Goal: Task Accomplishment & Management: Complete application form

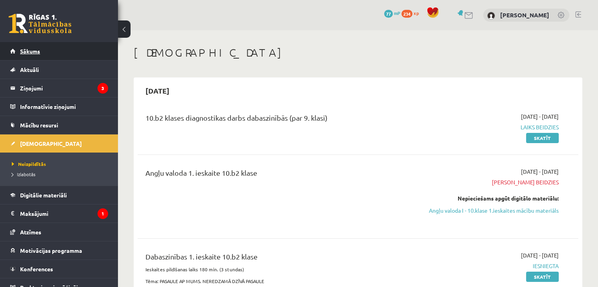
click at [40, 49] on span "Sākums" at bounding box center [30, 51] width 20 height 7
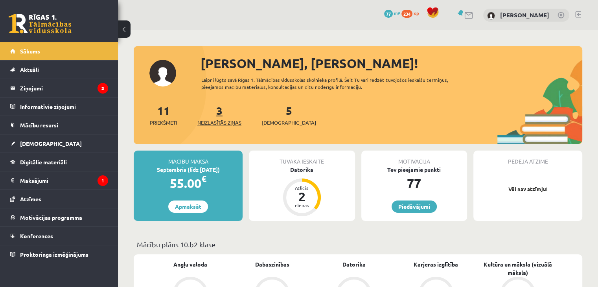
click at [223, 115] on link "3 Neizlasītās ziņas" at bounding box center [219, 114] width 44 height 23
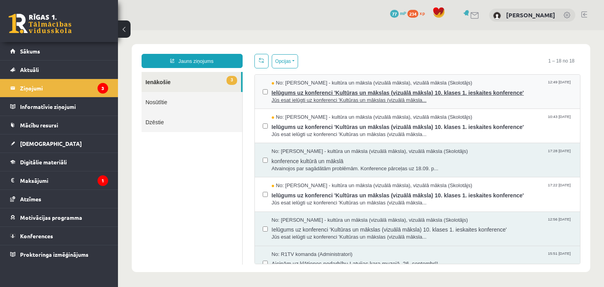
click at [324, 85] on span "No: Ilze Kolka - kultūra un māksla (vizuālā māksla), vizuālā māksla (Skolotājs)" at bounding box center [372, 82] width 201 height 7
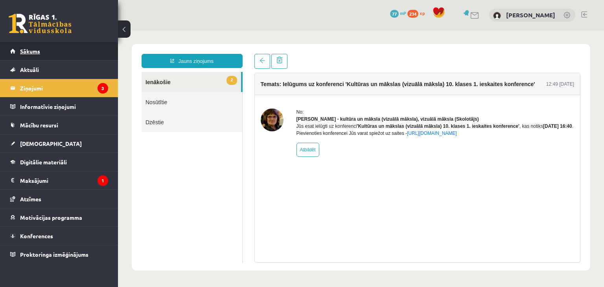
click at [53, 51] on link "Sākums" at bounding box center [59, 51] width 98 height 18
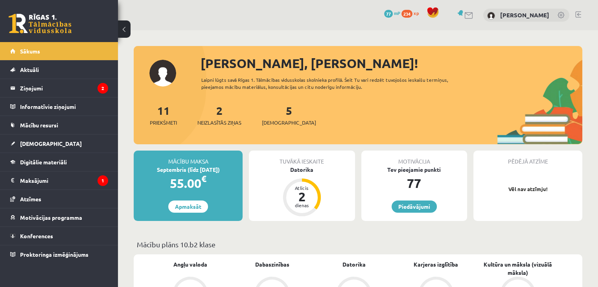
click at [276, 115] on link "5 Ieskaites" at bounding box center [289, 114] width 54 height 23
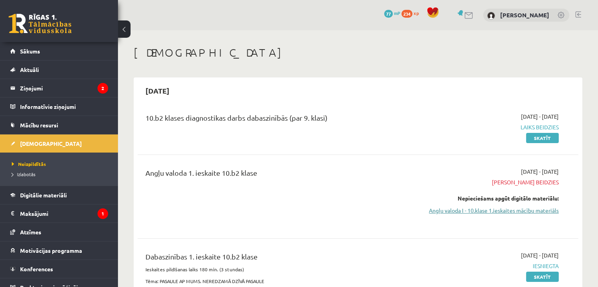
click at [499, 207] on link "Angļu valoda I - 10.klase 1.ieskaites mācību materiāls" at bounding box center [494, 210] width 130 height 8
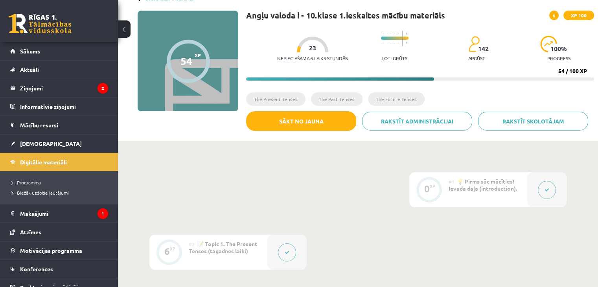
scroll to position [51, 0]
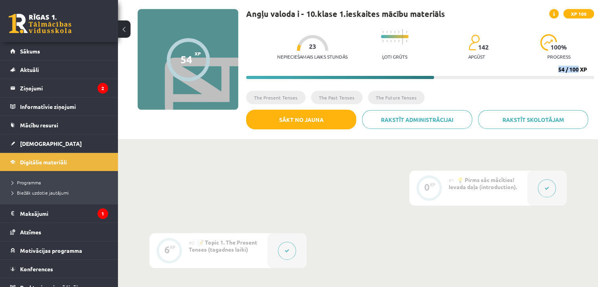
drag, startPoint x: 558, startPoint y: 70, endPoint x: 577, endPoint y: 69, distance: 19.3
click at [577, 69] on div "54 / 100 XP" at bounding box center [572, 69] width 29 height 7
click at [525, 61] on div "Nepieciešamais laiks stundās 23 Ļoti grūts 142 apgūst 100 % progress" at bounding box center [435, 44] width 317 height 39
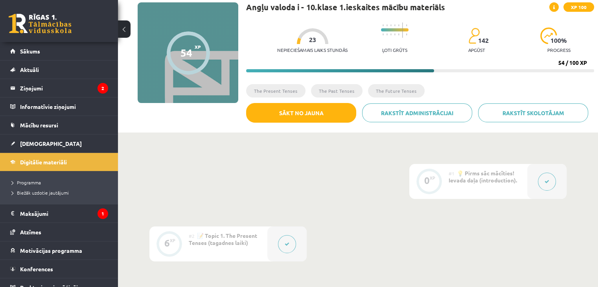
scroll to position [55, 0]
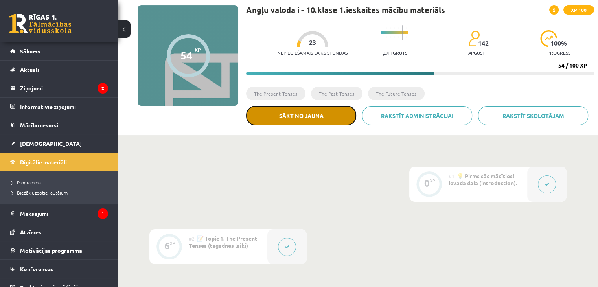
click at [298, 116] on button "Sākt no jauna" at bounding box center [301, 116] width 110 height 20
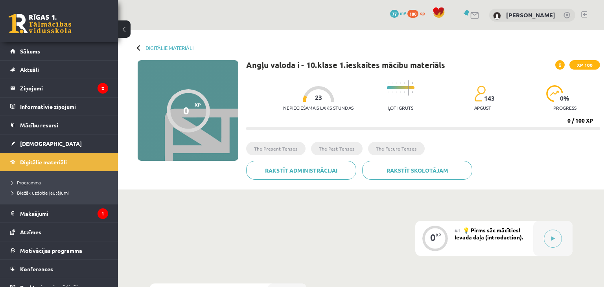
scroll to position [55, 0]
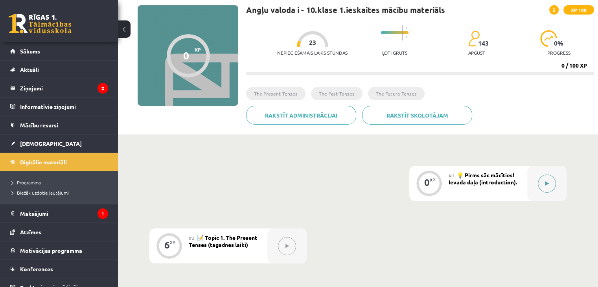
click at [554, 184] on button at bounding box center [547, 184] width 18 height 18
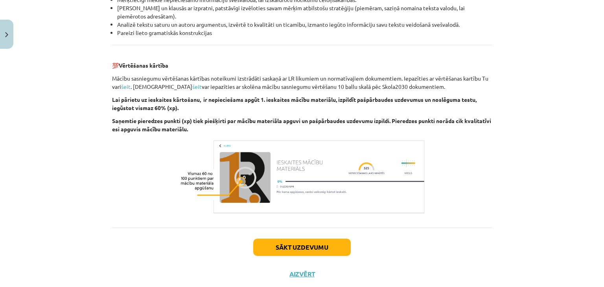
scroll to position [895, 0]
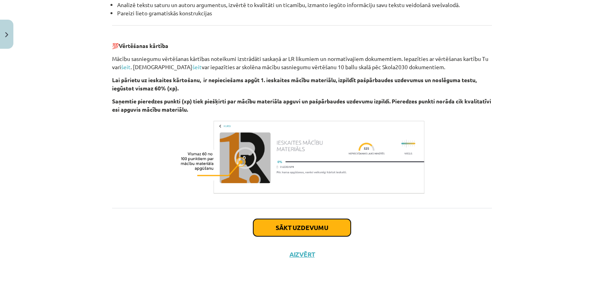
click at [293, 222] on button "Sākt uzdevumu" at bounding box center [302, 227] width 98 height 17
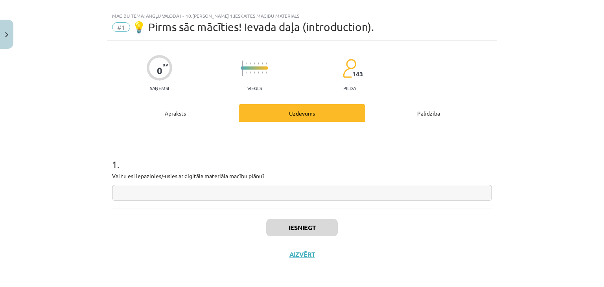
click at [274, 193] on input "text" at bounding box center [302, 193] width 380 height 16
type input "*******"
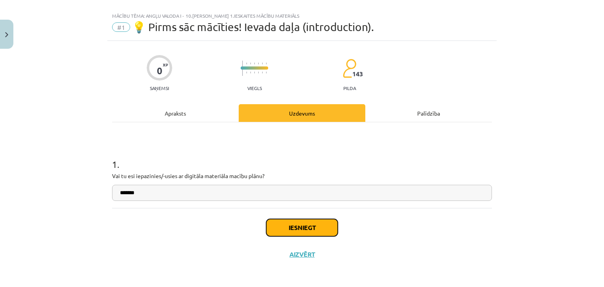
click at [303, 230] on button "Iesniegt" at bounding box center [302, 227] width 72 height 17
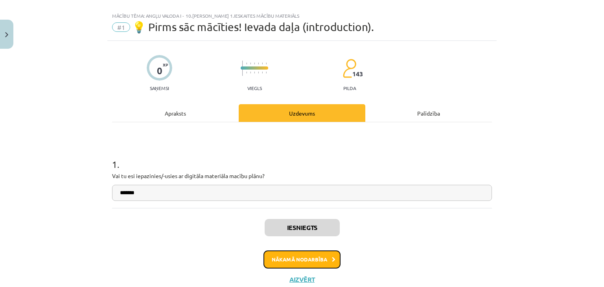
click at [308, 262] on button "Nākamā nodarbība" at bounding box center [301, 259] width 77 height 18
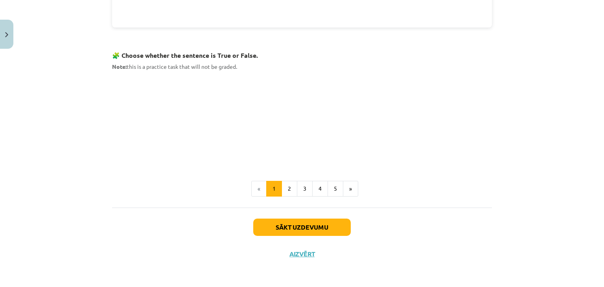
scroll to position [484, 0]
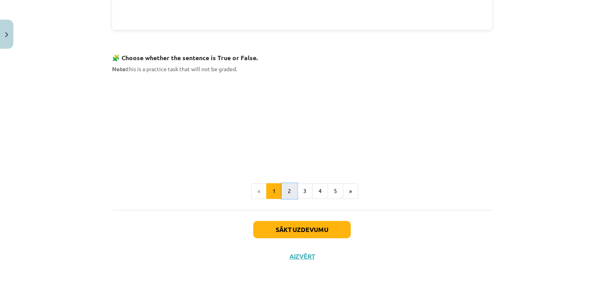
click at [285, 188] on button "2" at bounding box center [290, 191] width 16 height 16
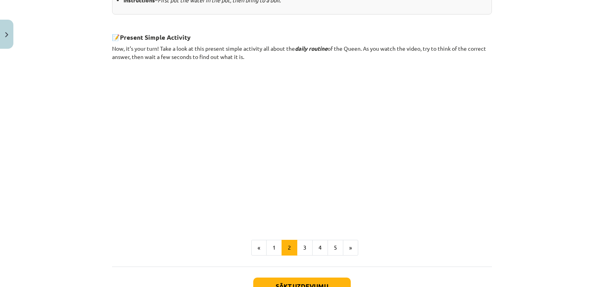
scroll to position [428, 0]
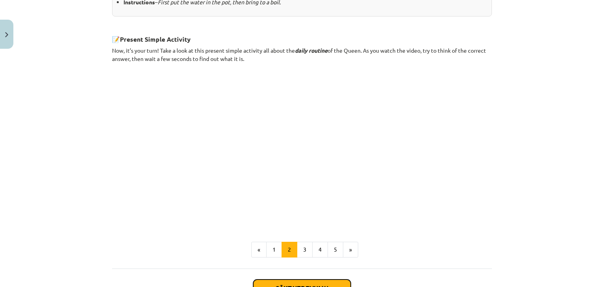
click at [322, 283] on button "Sākt uzdevumu" at bounding box center [302, 288] width 98 height 17
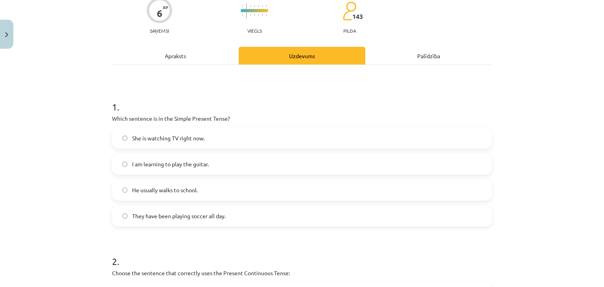
scroll to position [55, 0]
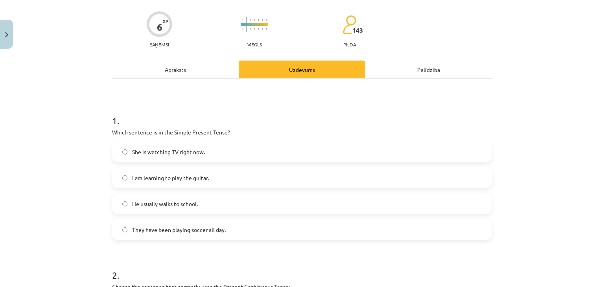
click at [121, 147] on label "She is watching TV right now." at bounding box center [302, 152] width 378 height 20
click at [598, 136] on div "Mācību tēma: Angļu valoda i - 10.klase 1.ieskaites mācību materiāls #2 📝 Topic …" at bounding box center [302, 143] width 604 height 287
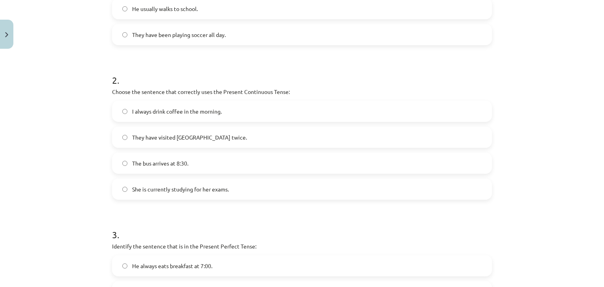
scroll to position [251, 0]
click at [201, 145] on label "They have visited Paris twice." at bounding box center [302, 137] width 378 height 20
click at [122, 184] on label "She is currently studying for her exams." at bounding box center [302, 189] width 378 height 20
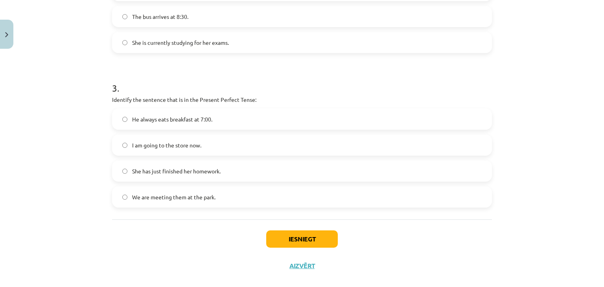
scroll to position [409, 0]
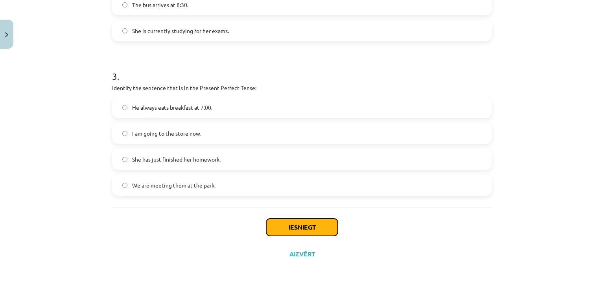
click at [291, 225] on button "Iesniegt" at bounding box center [302, 227] width 72 height 17
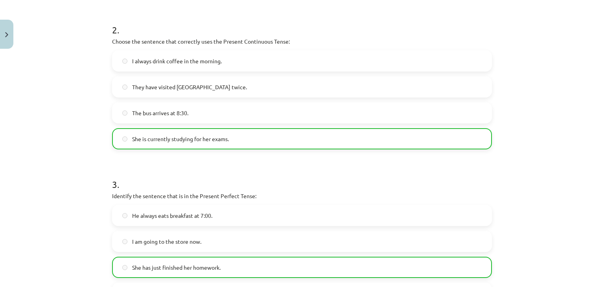
scroll to position [433, 0]
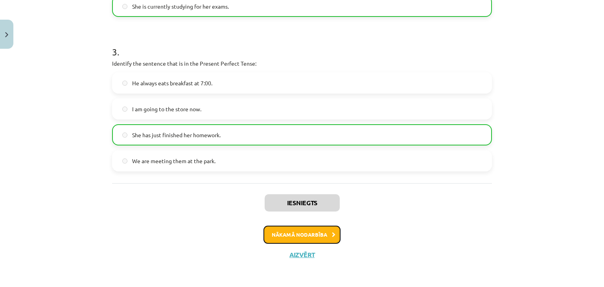
click at [318, 235] on button "Nākamā nodarbība" at bounding box center [301, 235] width 77 height 18
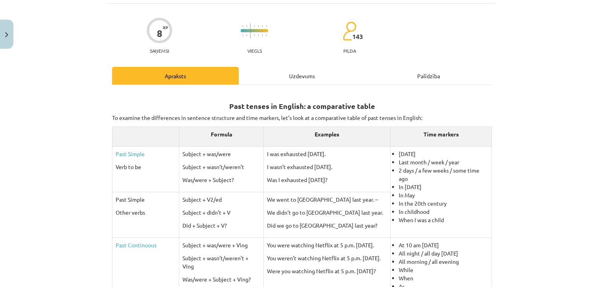
scroll to position [20, 0]
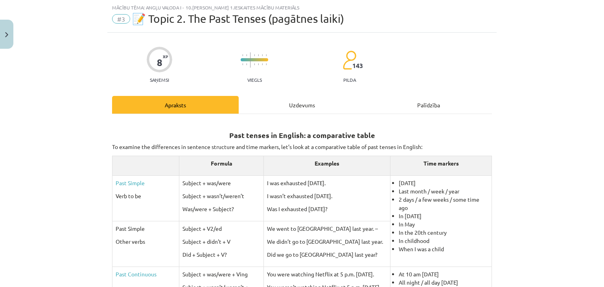
click at [565, 139] on div "Mācību tēma: Angļu valoda i - 10.klase 1.ieskaites mācību materiāls #3 📝 Topic …" at bounding box center [302, 143] width 604 height 287
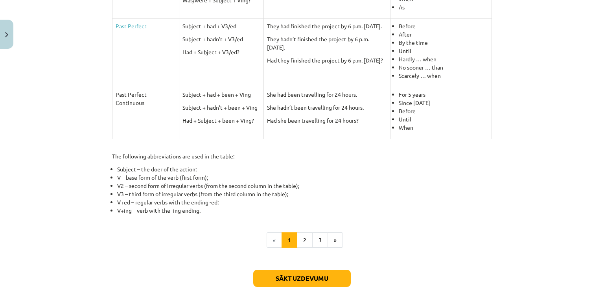
scroll to position [330, 0]
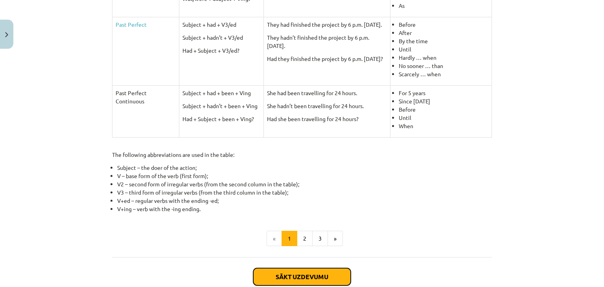
click at [292, 274] on button "Sākt uzdevumu" at bounding box center [302, 276] width 98 height 17
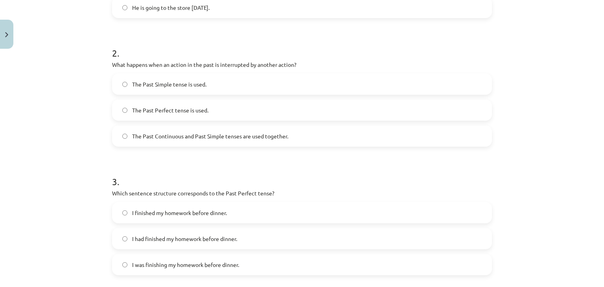
scroll to position [252, 0]
click at [597, 103] on div "Mācību tēma: Angļu valoda i - 10.klase 1.ieskaites mācību materiāls #3 📝 Topic …" at bounding box center [302, 143] width 604 height 287
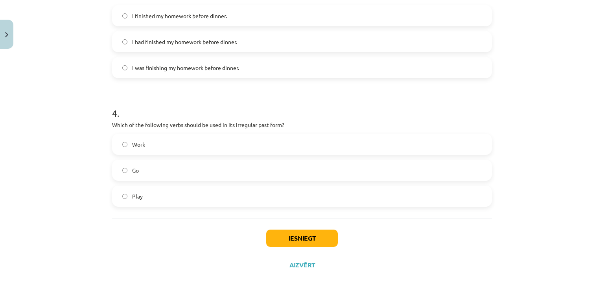
scroll to position [459, 0]
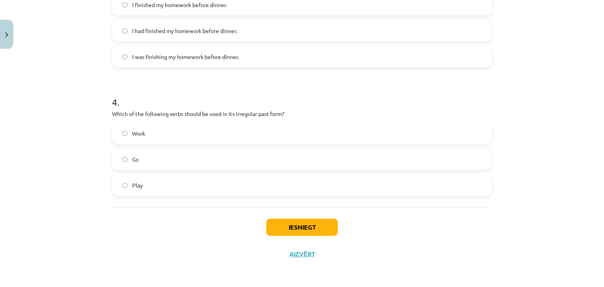
click at [118, 158] on label "Go" at bounding box center [302, 159] width 378 height 20
click at [304, 221] on button "Iesniegt" at bounding box center [302, 227] width 72 height 17
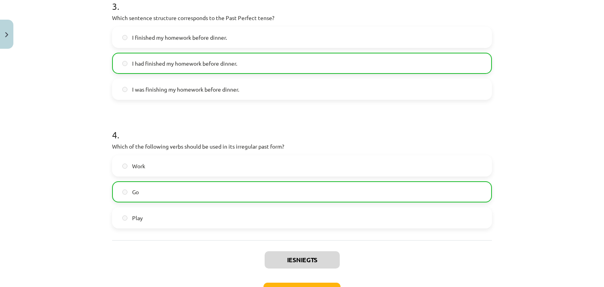
scroll to position [426, 0]
click at [576, 197] on div "Mācību tēma: Angļu valoda i - 10.klase 1.ieskaites mācību materiāls #3 📝 Topic …" at bounding box center [302, 143] width 604 height 287
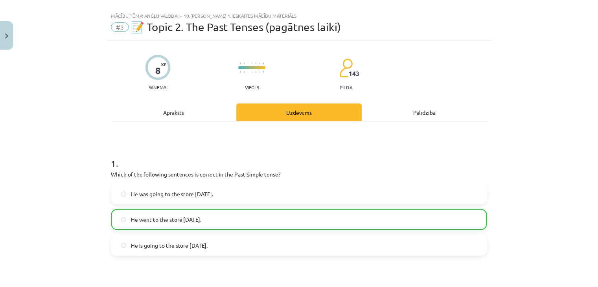
scroll to position [0, 0]
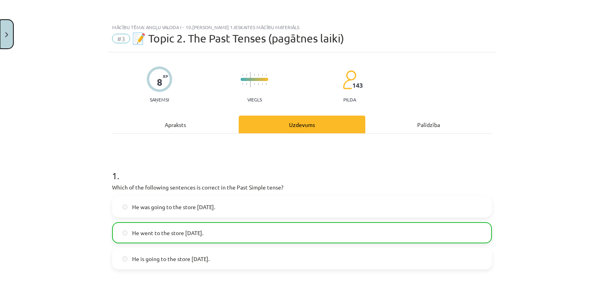
click at [6, 28] on button "Close" at bounding box center [6, 34] width 13 height 29
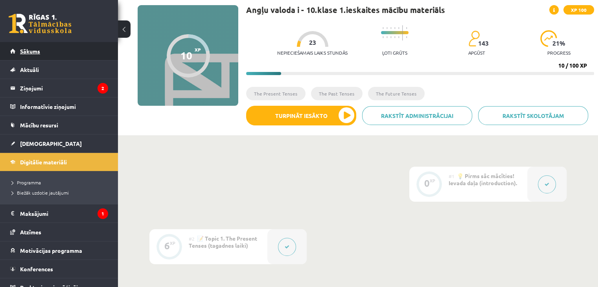
click at [54, 49] on link "Sākums" at bounding box center [59, 51] width 98 height 18
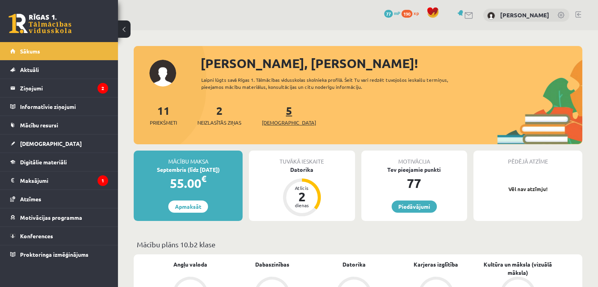
click at [274, 119] on span "[DEMOGRAPHIC_DATA]" at bounding box center [289, 123] width 54 height 8
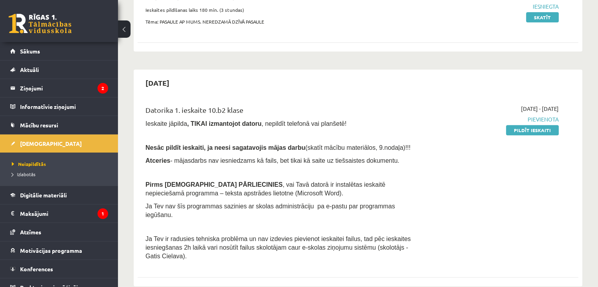
scroll to position [267, 0]
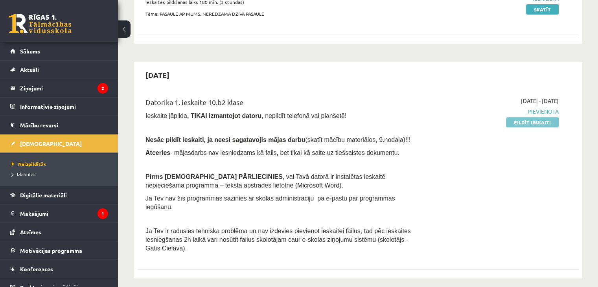
click at [525, 127] on link "Pildīt ieskaiti" at bounding box center [532, 122] width 53 height 10
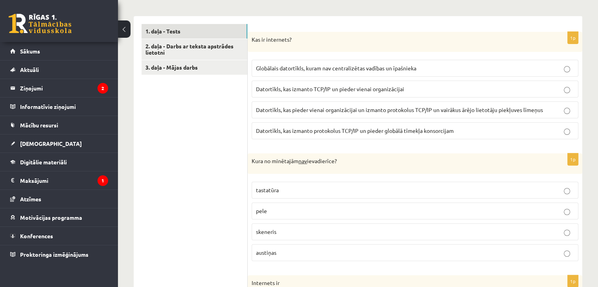
scroll to position [239, 0]
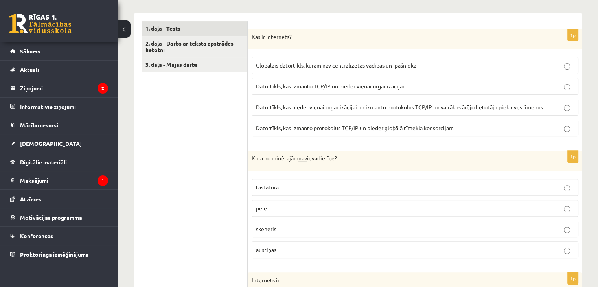
click at [435, 62] on p "Globālais datortīkls, kuram nav centralizētas vadības un īpašnieka" at bounding box center [415, 65] width 318 height 8
click at [456, 86] on p "Datortīkls, kas izmanto TCP/IP un pieder vienai organizācijai" at bounding box center [415, 86] width 318 height 8
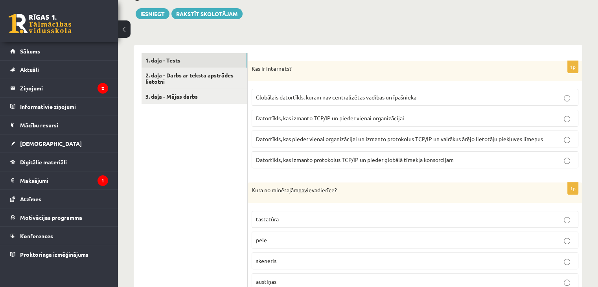
scroll to position [205, 0]
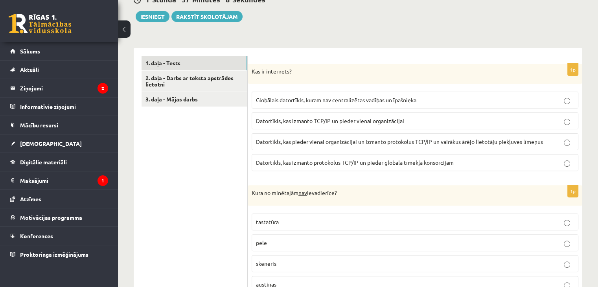
click at [466, 163] on p "Datortīkls, kas izmanto protokolus TCP/IP un pieder globālā tīmekļa konsorcijam" at bounding box center [415, 162] width 318 height 8
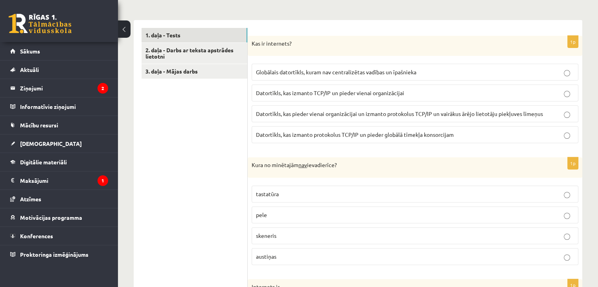
scroll to position [241, 0]
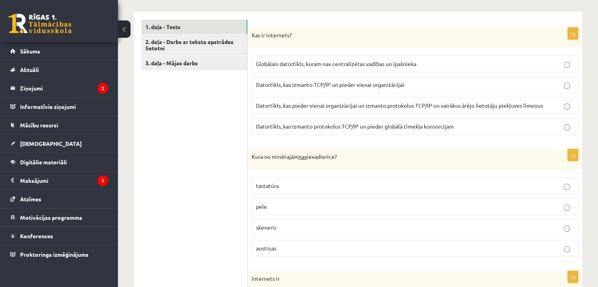
click at [396, 224] on p "skeneris" at bounding box center [415, 227] width 318 height 8
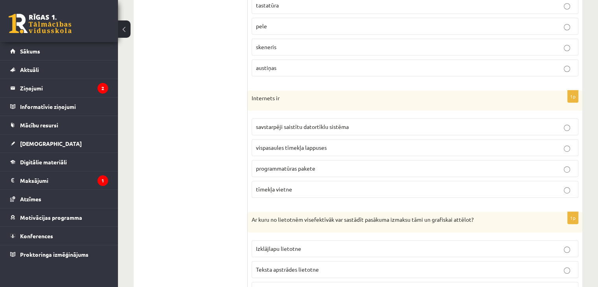
scroll to position [424, 0]
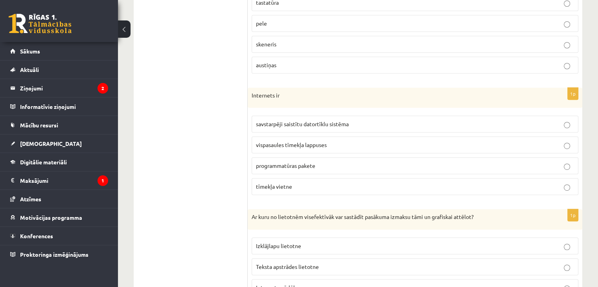
click at [387, 122] on p "savstarpēji saistītu datortīklu sistēma" at bounding box center [415, 124] width 318 height 8
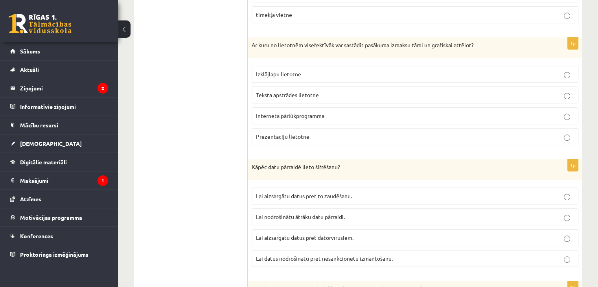
scroll to position [593, 0]
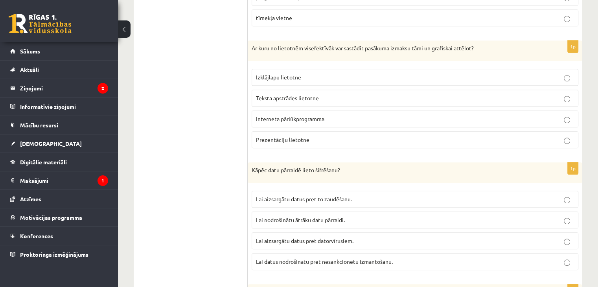
click at [320, 96] on p "Teksta apstrādes lietotne" at bounding box center [415, 98] width 318 height 8
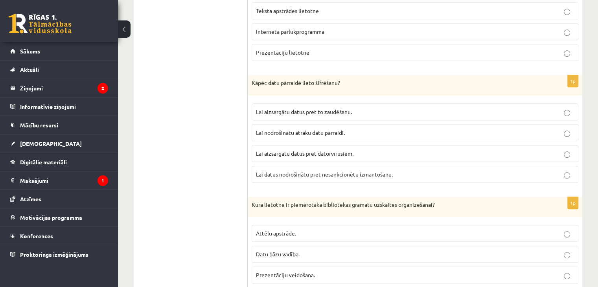
scroll to position [694, 0]
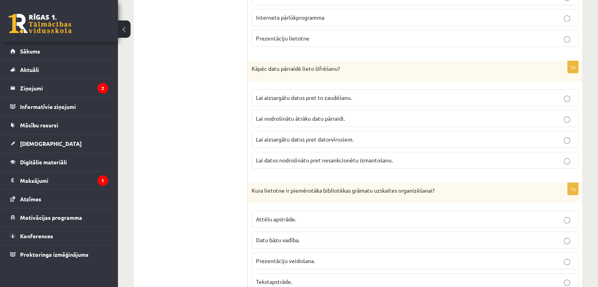
drag, startPoint x: 340, startPoint y: 65, endPoint x: 242, endPoint y: 64, distance: 97.9
click at [329, 66] on p "Kāpēc datu pārraidē lieto šifrēšanu?" at bounding box center [395, 69] width 287 height 8
drag, startPoint x: 340, startPoint y: 67, endPoint x: 252, endPoint y: 66, distance: 88.1
click at [252, 66] on p "Kāpēc datu pārraidē lieto šifrēšanu?" at bounding box center [395, 69] width 287 height 8
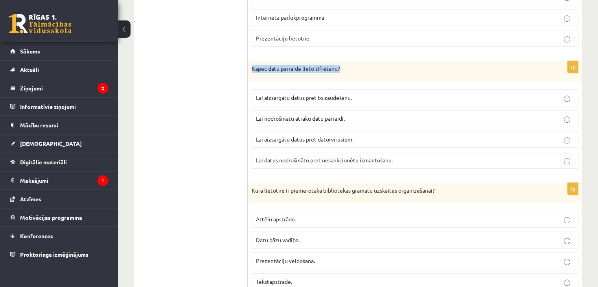
copy p "Kāpēc datu pārraidē lieto šifrēšanu?"
click at [266, 75] on div "Kāpēc datu pārraidē lieto šifrēšanu?" at bounding box center [415, 71] width 335 height 20
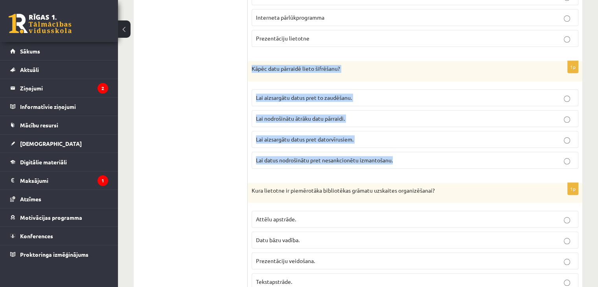
drag, startPoint x: 252, startPoint y: 63, endPoint x: 396, endPoint y: 160, distance: 174.0
click at [396, 160] on div "1p Kāpēc datu pārraidē lieto šifrēšanu? Lai aizsargātu datus pret to zaudēšanu.…" at bounding box center [415, 118] width 335 height 114
copy div "Kāpēc datu pārraidē lieto šifrēšanu? Lai aizsargātu datus pret to zaudēšanu. La…"
click at [542, 152] on label "Lai datus nodrošinātu pret nesankcionētu izmantošanu." at bounding box center [415, 160] width 327 height 17
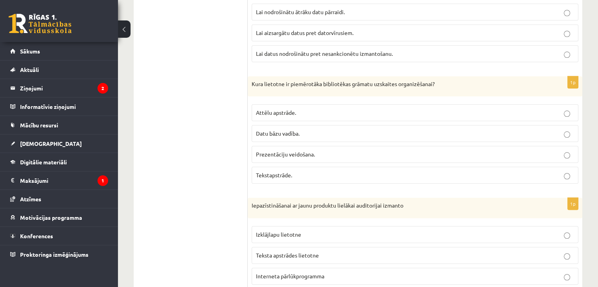
scroll to position [787, 0]
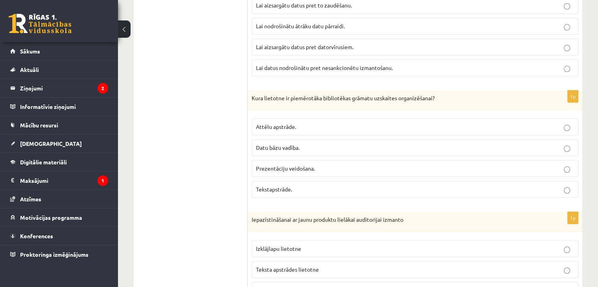
click at [394, 105] on div "Kura lietotne ir piemērotāka bibliotēkas grāmatu uzskaites organizēšanai?" at bounding box center [415, 100] width 335 height 20
click at [328, 145] on p "Datu bāzu vadība." at bounding box center [415, 148] width 318 height 8
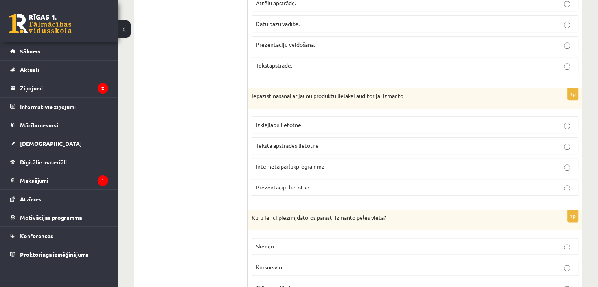
scroll to position [914, 0]
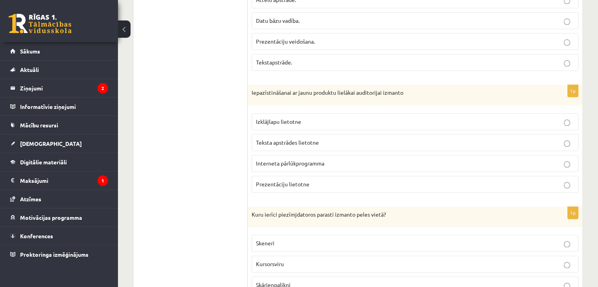
click at [304, 162] on p "Interneta pārlūkprogramma" at bounding box center [415, 163] width 318 height 8
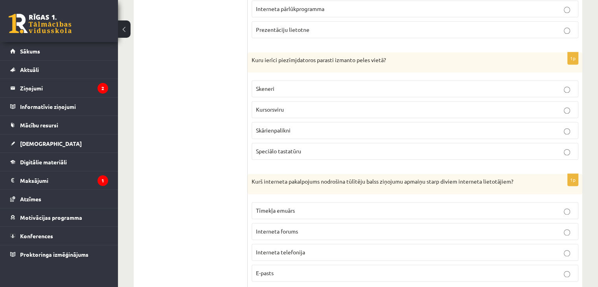
scroll to position [1066, 0]
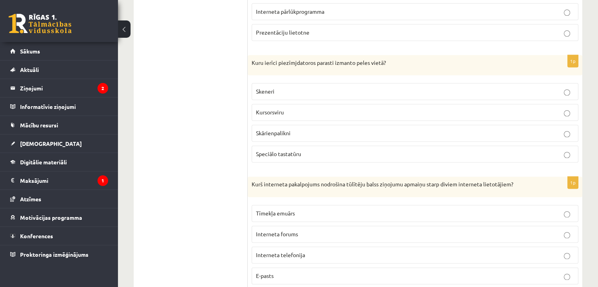
click at [317, 109] on p "Kursorsviru" at bounding box center [415, 112] width 318 height 8
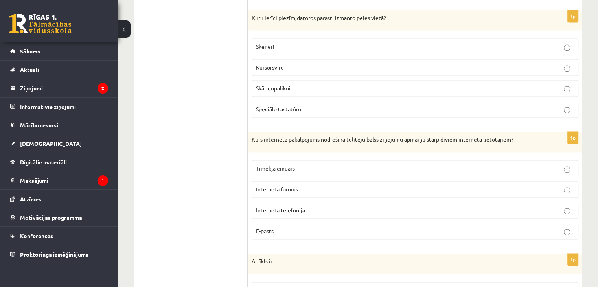
scroll to position [1127, 0]
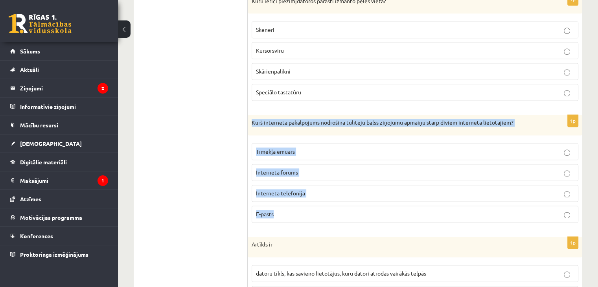
drag, startPoint x: 253, startPoint y: 115, endPoint x: 291, endPoint y: 200, distance: 93.3
click at [291, 200] on div "1p Kurš interneta pakalpojums nodrošina tūlītēju balss ziņojumu apmaiņu starp d…" at bounding box center [415, 172] width 335 height 114
copy div "Kurš interneta pakalpojums nodrošina tūlītēju balss ziņojumu apmaiņu starp divi…"
click at [291, 206] on label "E-pasts" at bounding box center [415, 214] width 327 height 17
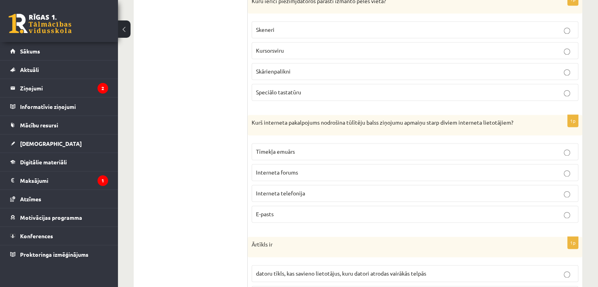
click at [310, 189] on p "Interneta telefonija" at bounding box center [415, 193] width 318 height 8
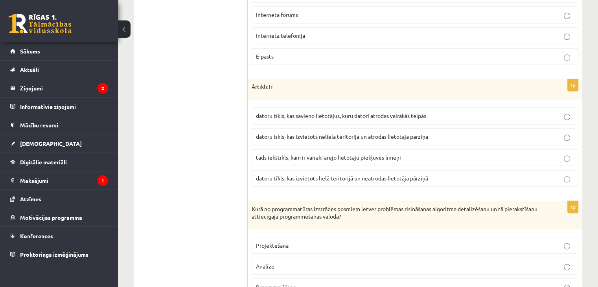
scroll to position [1288, 0]
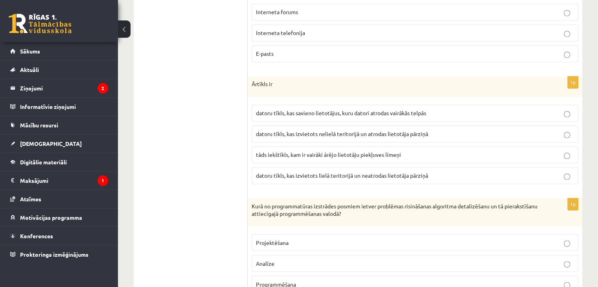
click at [251, 79] on div "Ārtīkls ir" at bounding box center [415, 86] width 335 height 20
drag, startPoint x: 251, startPoint y: 79, endPoint x: 274, endPoint y: 81, distance: 22.9
click at [274, 81] on div "Ārtīkls ir" at bounding box center [415, 86] width 335 height 20
copy div "Ārtīkls ir"
click at [448, 134] on label "datoru tīkls, kas izvietots nelielā teritorijā un atrodas lietotāja pārziņā" at bounding box center [415, 133] width 327 height 17
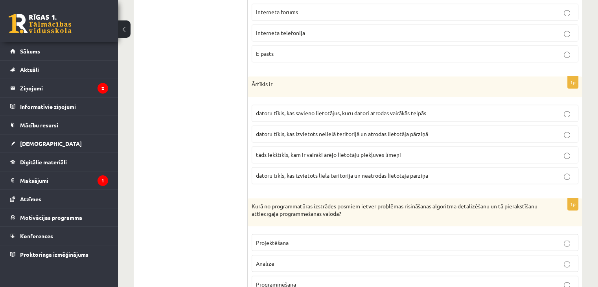
click at [418, 151] on p "tāds iekštīkls, kam ir vairāki ārējo lietotāju piekļuves līmeņi" at bounding box center [415, 155] width 318 height 8
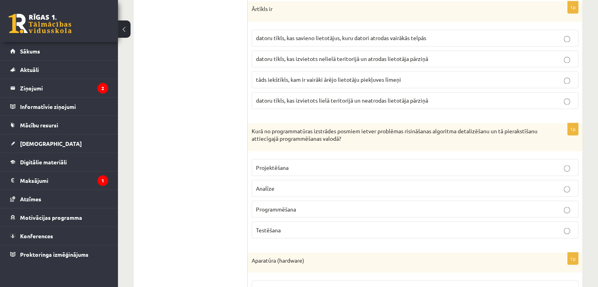
scroll to position [1374, 0]
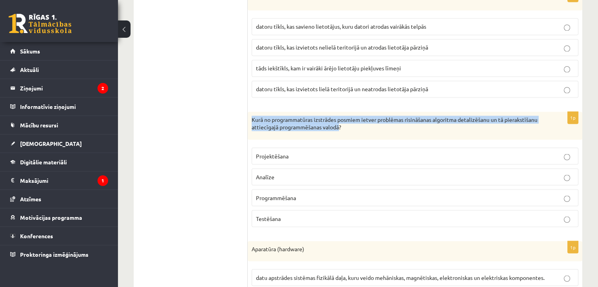
drag, startPoint x: 375, startPoint y: 120, endPoint x: 249, endPoint y: 108, distance: 127.2
click at [249, 112] on div "Kurā no programmatūras izstrādes posmiem ietver problēmas risināšanas algoritma…" at bounding box center [415, 126] width 335 height 28
copy p "Kurā no programmatūras izstrādes posmiem ietver problēmas risināšanas algoritma…"
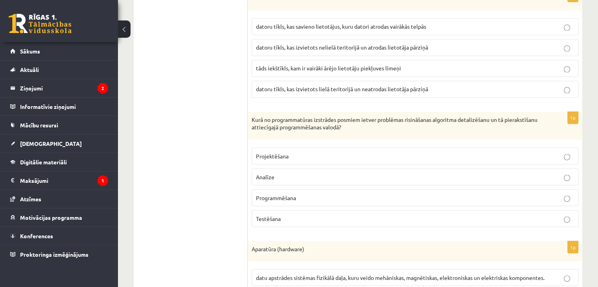
click at [275, 134] on div "1p Kurā no programmatūras izstrādes posmiem ietver problēmas risināšanas algori…" at bounding box center [415, 173] width 335 height 122
drag, startPoint x: 275, startPoint y: 134, endPoint x: 258, endPoint y: 118, distance: 23.7
click at [258, 118] on div "1p Kurā no programmatūras izstrādes posmiem ietver problēmas risināšanas algori…" at bounding box center [415, 173] width 335 height 122
click at [258, 118] on p "Kurā no programmatūras izstrādes posmiem ietver problēmas risināšanas algoritma…" at bounding box center [395, 123] width 287 height 15
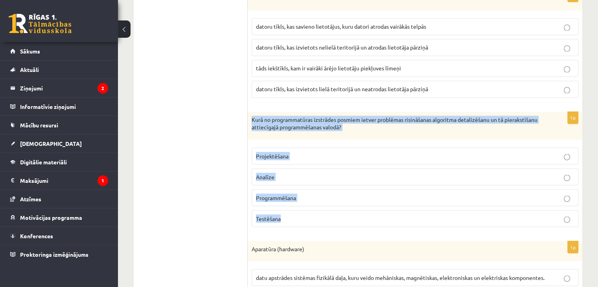
drag, startPoint x: 252, startPoint y: 112, endPoint x: 309, endPoint y: 213, distance: 115.7
click at [309, 213] on div "1p Kurā no programmatūras izstrādes posmiem ietver problēmas risināšanas algori…" at bounding box center [415, 173] width 335 height 122
copy div "Kurā no programmatūras izstrādes posmiem ietver problēmas risināšanas algoritma…"
click at [530, 125] on div "Kurā no programmatūras izstrādes posmiem ietver problēmas risināšanas algoritma…" at bounding box center [415, 126] width 335 height 28
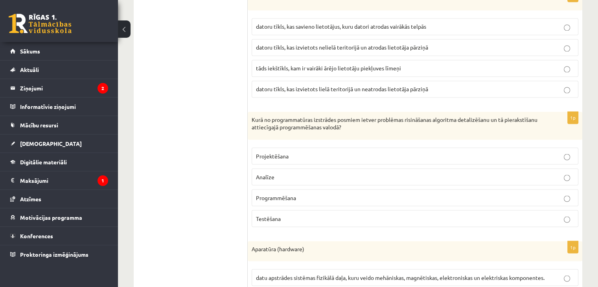
click at [347, 189] on label "Programmēšana" at bounding box center [415, 197] width 327 height 17
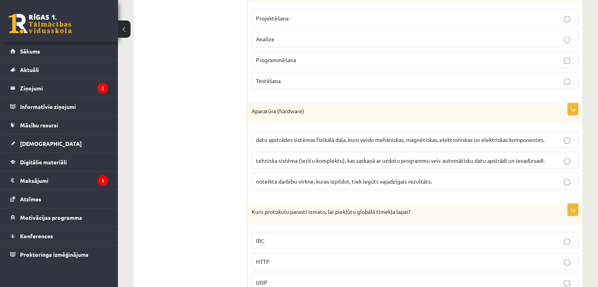
scroll to position [1518, 0]
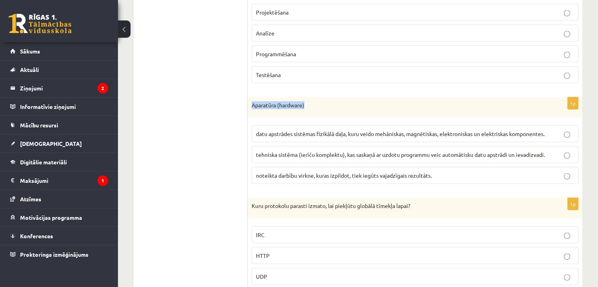
drag, startPoint x: 253, startPoint y: 99, endPoint x: 315, endPoint y: 102, distance: 61.8
click at [315, 102] on p "Aparatūra (hardware)" at bounding box center [395, 105] width 287 height 8
click at [266, 114] on div "1p Aparatūra (hardware) datu apstrādes sistēmas fizikālā daļa, kuru veido mehān…" at bounding box center [415, 144] width 335 height 93
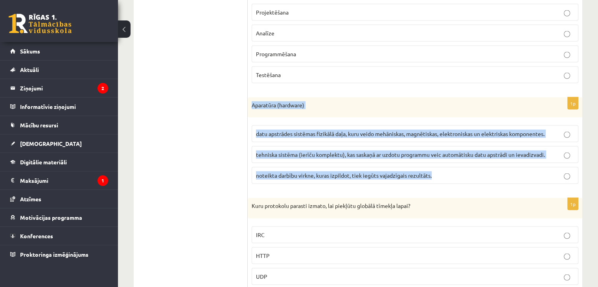
drag, startPoint x: 252, startPoint y: 96, endPoint x: 436, endPoint y: 173, distance: 199.5
click at [436, 173] on div "1p Aparatūra (hardware) datu apstrādes sistēmas fizikālā daļa, kuru veido mehān…" at bounding box center [415, 144] width 335 height 93
copy div "Aparatūra (hardware) datu apstrādes sistēmas fizikālā daļa, kuru veido mehānisk…"
click at [519, 113] on div "1p Aparatūra (hardware) datu apstrādes sistēmas fizikālā daļa, kuru veido mehān…" at bounding box center [415, 144] width 335 height 93
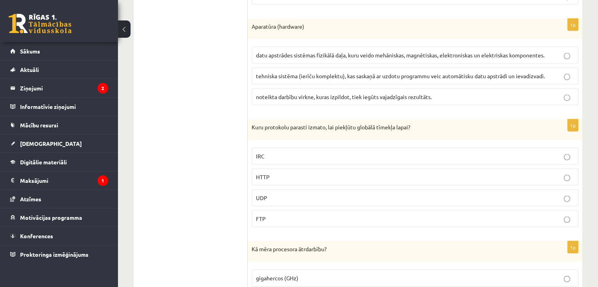
scroll to position [1616, 0]
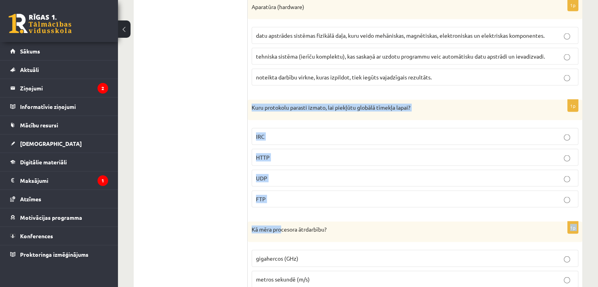
drag, startPoint x: 253, startPoint y: 99, endPoint x: 280, endPoint y: 221, distance: 125.0
click at [271, 106] on div "Kuru protokolu parasti izmato, lai piekļūtu globālā tīmekļa lapai?" at bounding box center [415, 110] width 335 height 20
drag, startPoint x: 252, startPoint y: 99, endPoint x: 271, endPoint y: 186, distance: 89.1
click at [271, 186] on div "1p Kuru protokolu parasti izmato, lai piekļūtu globālā tīmekļa lapai? IRC HTTP …" at bounding box center [415, 157] width 335 height 114
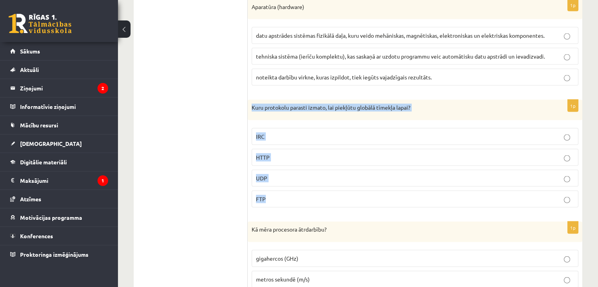
copy div "Kuru protokolu parasti izmato, lai piekļūtu globālā tīmekļa lapai? IRC HTTP UDP…"
click at [565, 153] on p "HTTP" at bounding box center [415, 157] width 318 height 8
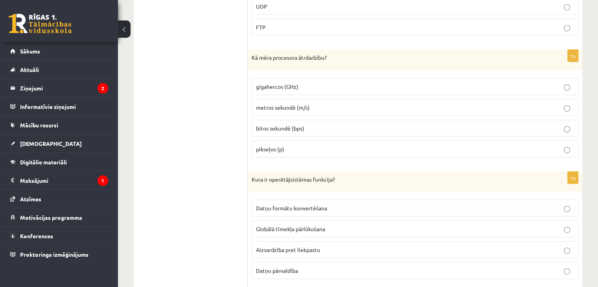
scroll to position [1782, 0]
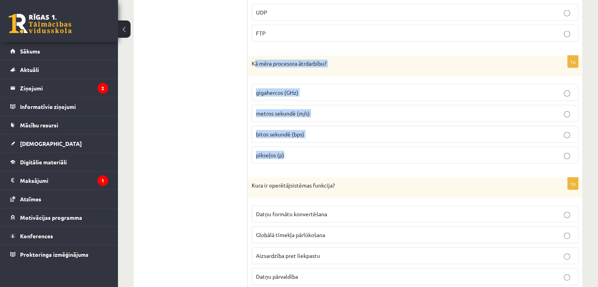
drag, startPoint x: 254, startPoint y: 53, endPoint x: 293, endPoint y: 151, distance: 105.2
click at [293, 151] on div "1p Kā mēra procesora ātrdarbību? gigahercos (GHz) metros sekundē (m/s) bitos se…" at bounding box center [415, 113] width 335 height 114
copy div "ā mēra procesora ātrdarbību? gigahercos (GHz) metros sekundē (m/s) bitos sekund…"
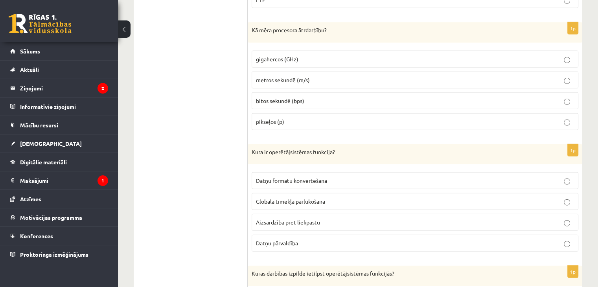
scroll to position [1821, 0]
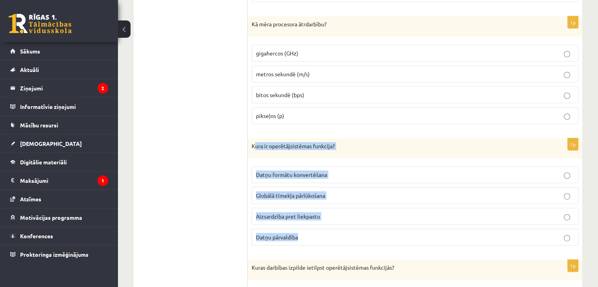
drag, startPoint x: 253, startPoint y: 136, endPoint x: 324, endPoint y: 227, distance: 115.8
click at [324, 227] on div "1p Kura ir operētājsistēmas funkcija? Datņu formātu konvertēšana Globālā tīmekļ…" at bounding box center [415, 195] width 335 height 114
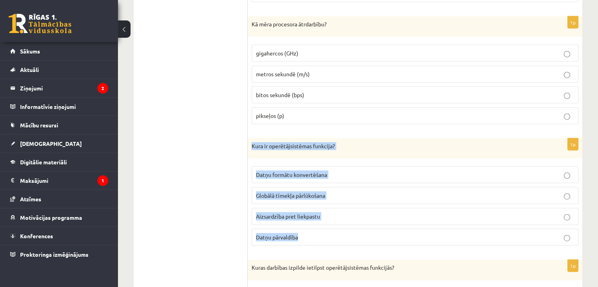
drag, startPoint x: 252, startPoint y: 136, endPoint x: 308, endPoint y: 230, distance: 109.3
click at [308, 230] on div "1p Kura ir operētājsistēmas funkcija? Datņu formātu konvertēšana Globālā tīmekļ…" at bounding box center [415, 195] width 335 height 114
copy div "Kura ir operētājsistēmas funkcija? Datņu formātu konvertēšana Globālā tīmekļa p…"
click at [475, 233] on p "Datņu pārvaldība" at bounding box center [415, 237] width 318 height 8
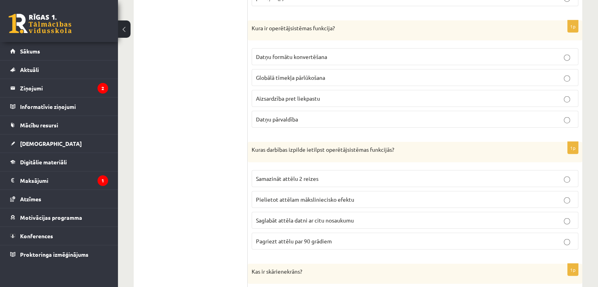
scroll to position [1936, 0]
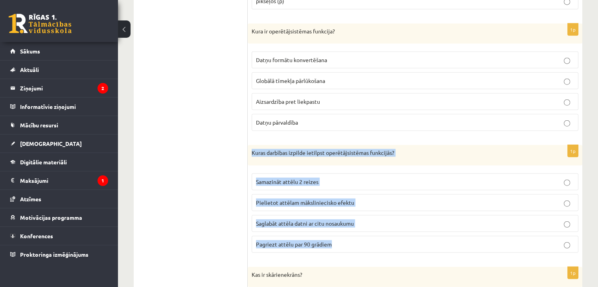
drag, startPoint x: 252, startPoint y: 142, endPoint x: 347, endPoint y: 238, distance: 134.9
click at [347, 238] on div "1p Kuras darbības izpilde ietilpst operētājsistēmas funkcijās? Samazināt attēlu…" at bounding box center [415, 202] width 335 height 114
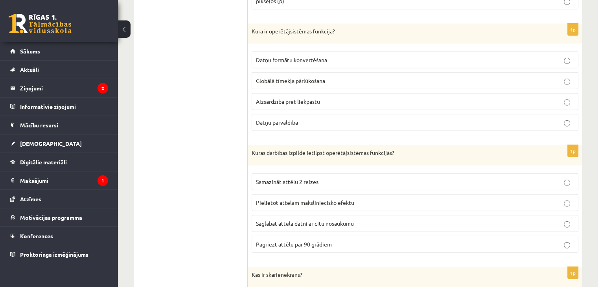
click at [289, 220] on span "Saglabāt attēla datni ar citu nosaukumu" at bounding box center [305, 223] width 98 height 7
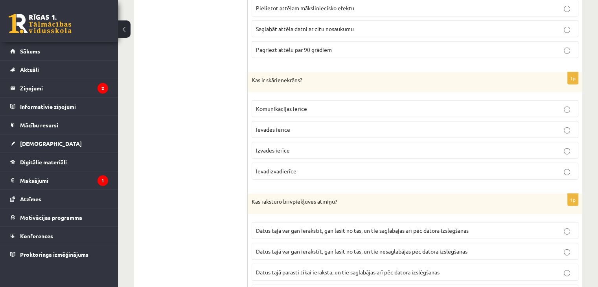
scroll to position [2134, 0]
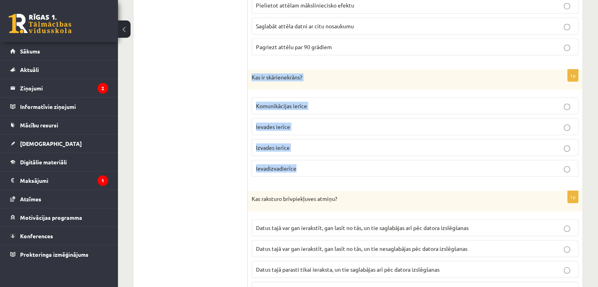
drag, startPoint x: 253, startPoint y: 67, endPoint x: 303, endPoint y: 154, distance: 100.2
click at [303, 154] on div "1p Kas ir skārienekrāns? Komunikācijas ierīce Ievades ierīce Izvades ierīce Iev…" at bounding box center [415, 127] width 335 height 114
click at [322, 164] on p "Ievadizvadierīce" at bounding box center [415, 168] width 318 height 8
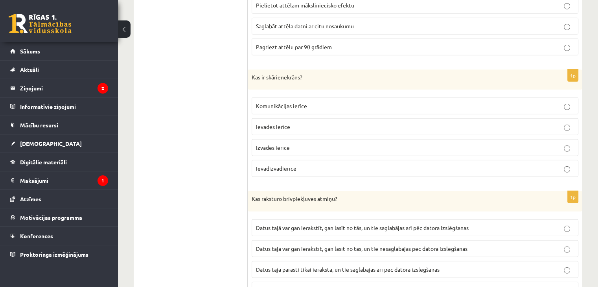
scroll to position [2164, 0]
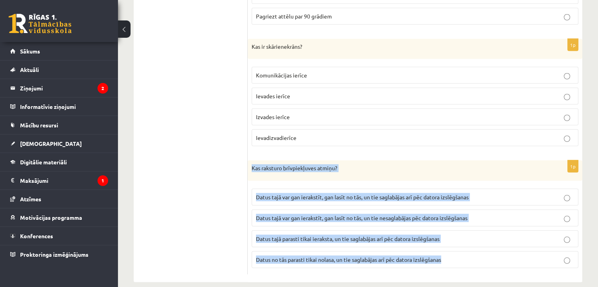
drag, startPoint x: 252, startPoint y: 155, endPoint x: 447, endPoint y: 252, distance: 217.9
click at [447, 252] on div "1p Kas raksturo brīvpiekļuves atmiņu? Datus tajā var gan ierakstīt, gan lasīt n…" at bounding box center [415, 217] width 335 height 114
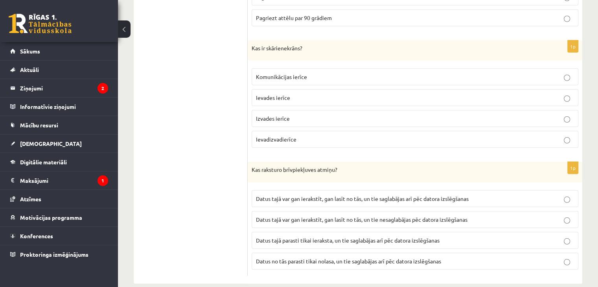
scroll to position [2162, 0]
click at [442, 216] on span "Datus tajā var gan ierakstīt, gan lasīt no tās, un tie nesaglabājas pēc datora …" at bounding box center [362, 219] width 212 height 7
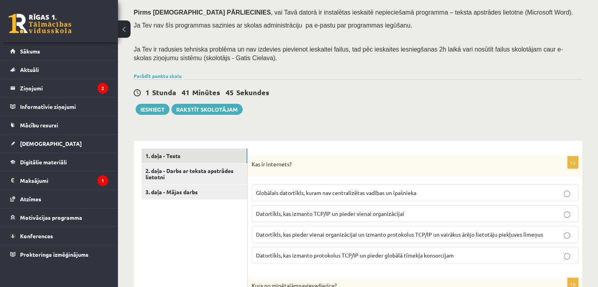
scroll to position [101, 0]
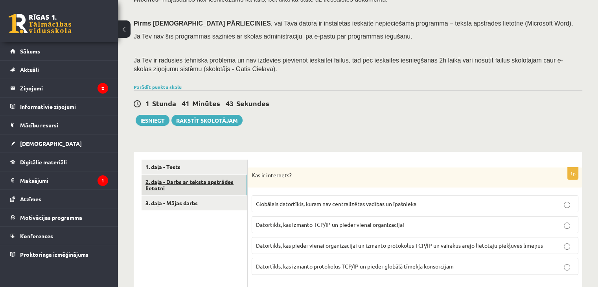
click at [203, 183] on link "2. daļa - Darbs ar teksta apstrādes lietotni" at bounding box center [195, 185] width 106 height 21
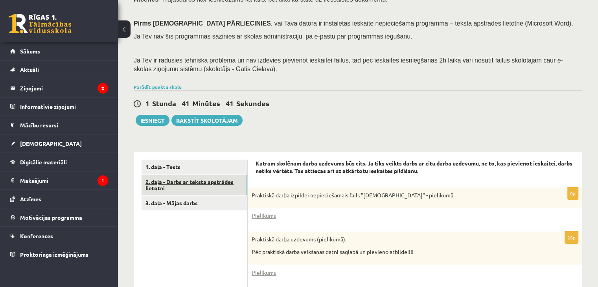
scroll to position [0, 0]
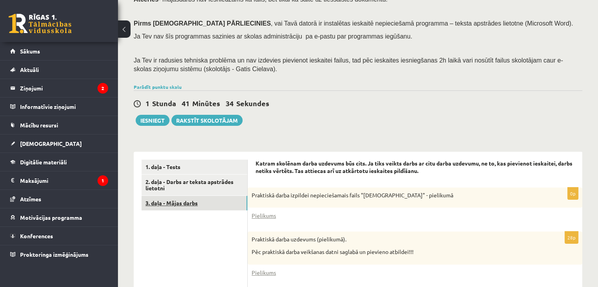
click at [213, 206] on link "3. daļa - Mājas darbs" at bounding box center [195, 203] width 106 height 15
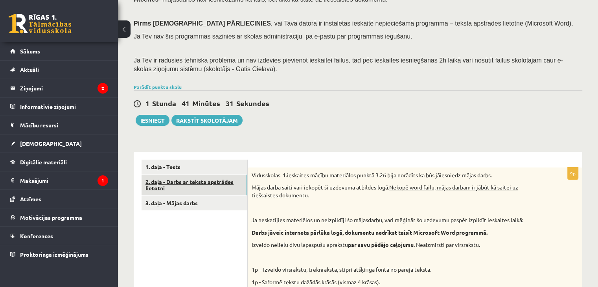
click at [202, 186] on link "2. daļa - Darbs ar teksta apstrādes lietotni" at bounding box center [195, 185] width 106 height 21
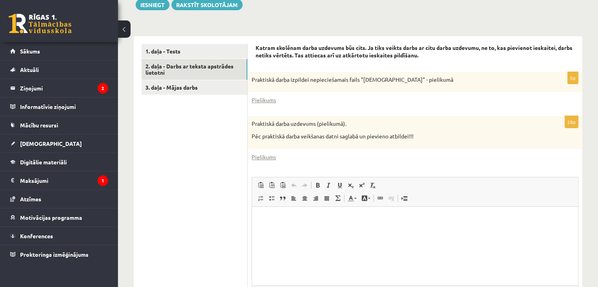
scroll to position [213, 0]
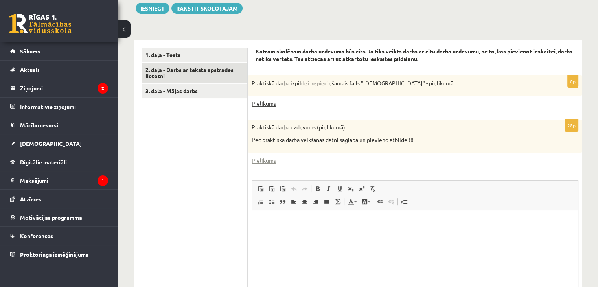
click at [264, 103] on link "Pielikums" at bounding box center [264, 103] width 24 height 8
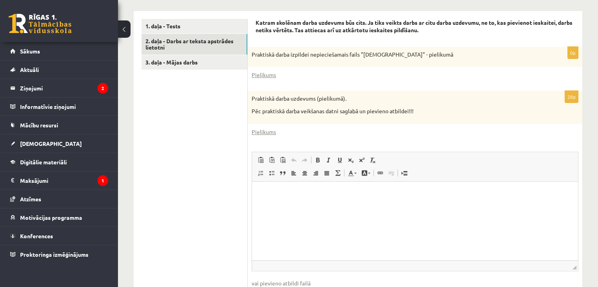
scroll to position [239, 0]
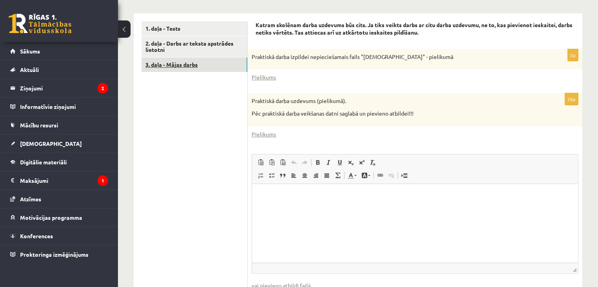
click at [193, 63] on link "3. daļa - Mājas darbs" at bounding box center [195, 64] width 106 height 15
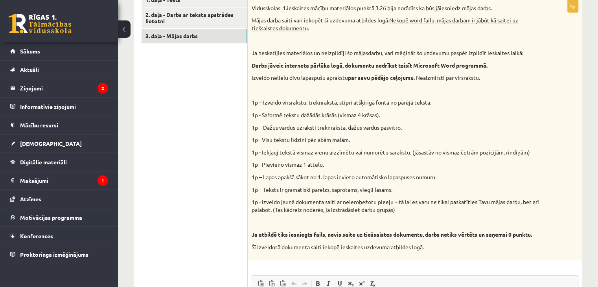
scroll to position [264, 0]
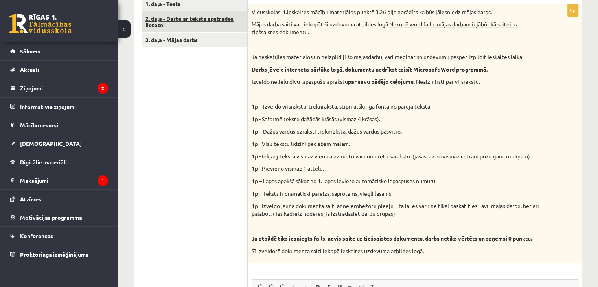
click at [204, 24] on link "2. daļa - Darbs ar teksta apstrādes lietotni" at bounding box center [195, 21] width 106 height 21
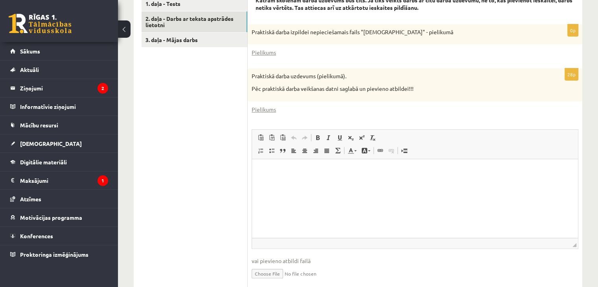
scroll to position [0, 0]
click at [262, 49] on link "Pielikums" at bounding box center [264, 52] width 24 height 8
click at [265, 51] on link "Pielikums" at bounding box center [264, 52] width 24 height 8
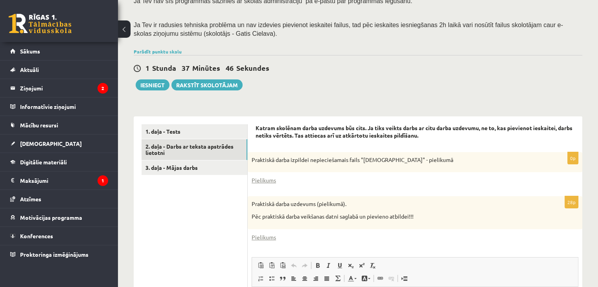
scroll to position [137, 0]
click at [260, 238] on link "Pielikums" at bounding box center [264, 237] width 24 height 8
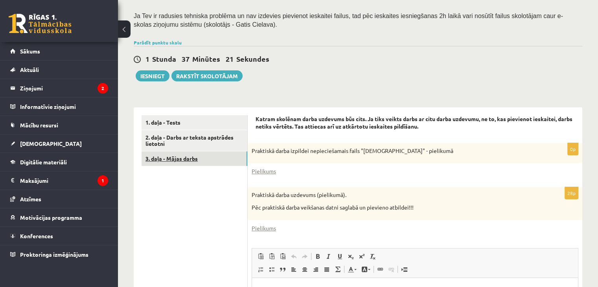
click at [188, 158] on link "3. daļa - Mājas darbs" at bounding box center [195, 158] width 106 height 15
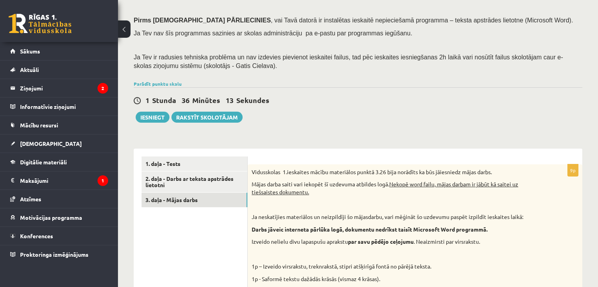
scroll to position [107, 0]
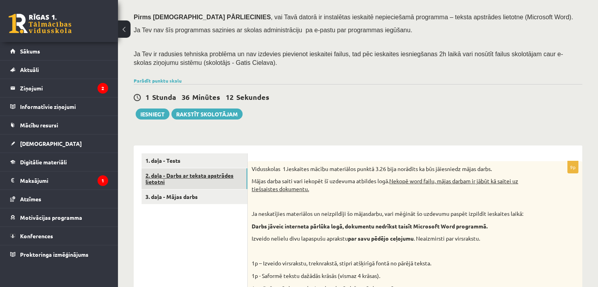
click at [217, 170] on link "2. daļa - Darbs ar teksta apstrādes lietotni" at bounding box center [195, 178] width 106 height 21
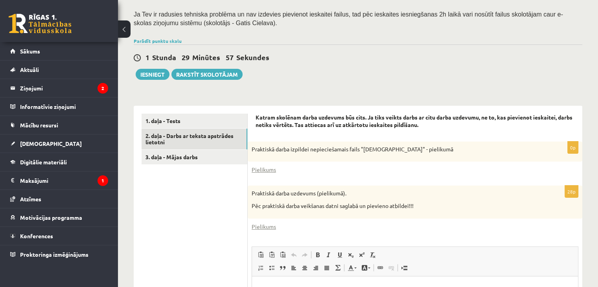
scroll to position [145, 0]
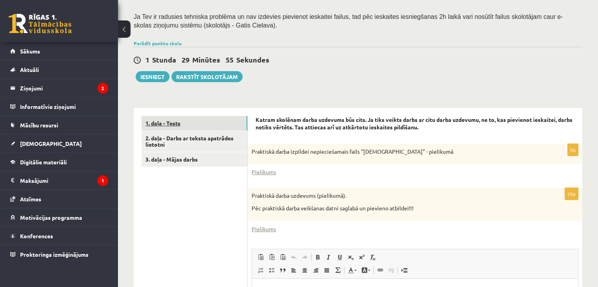
click at [193, 123] on link "1. daļa - Tests" at bounding box center [195, 123] width 106 height 15
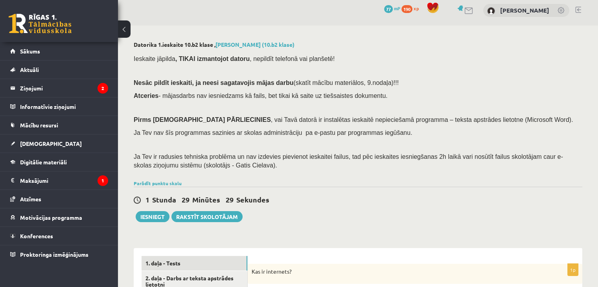
scroll to position [0, 0]
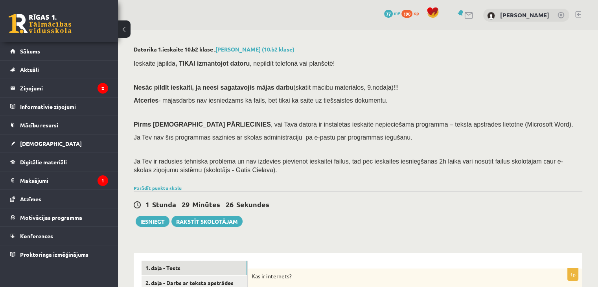
click at [584, 10] on div "0 Dāvanas 77 mP 190 xp Toms Matlavs" at bounding box center [358, 15] width 480 height 30
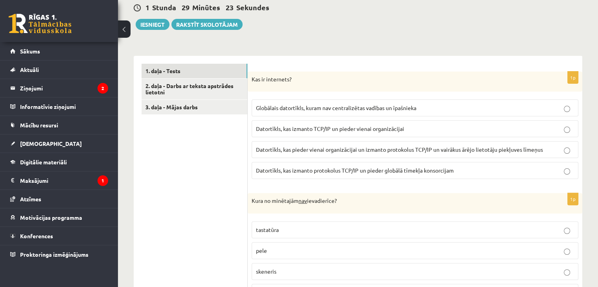
scroll to position [206, 0]
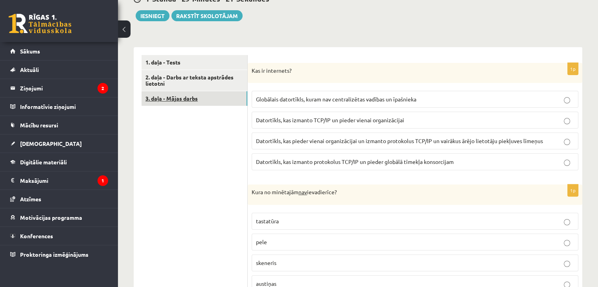
click at [229, 102] on link "3. daļa - Mājas darbs" at bounding box center [195, 98] width 106 height 15
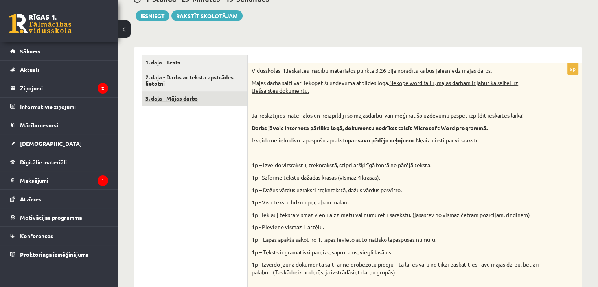
scroll to position [0, 0]
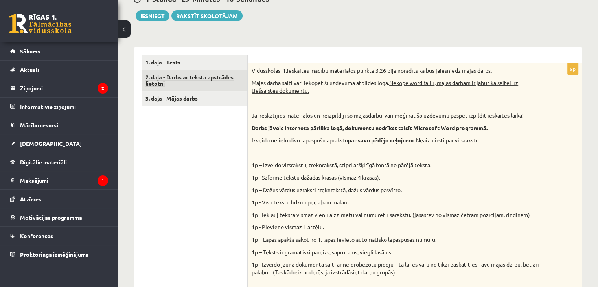
click at [215, 82] on link "2. daļa - Darbs ar teksta apstrādes lietotni" at bounding box center [195, 80] width 106 height 21
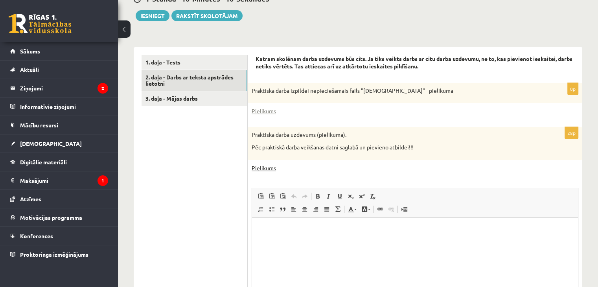
click at [258, 165] on link "Pielikums" at bounding box center [264, 168] width 24 height 8
click at [255, 170] on link "Pielikums" at bounding box center [264, 168] width 24 height 8
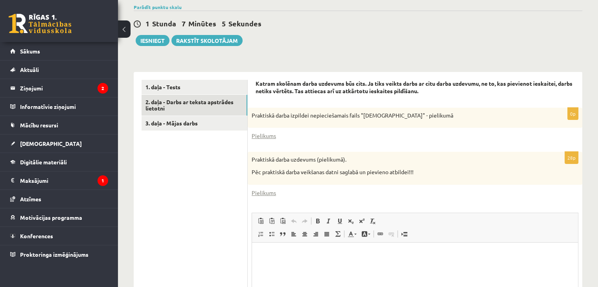
scroll to position [179, 0]
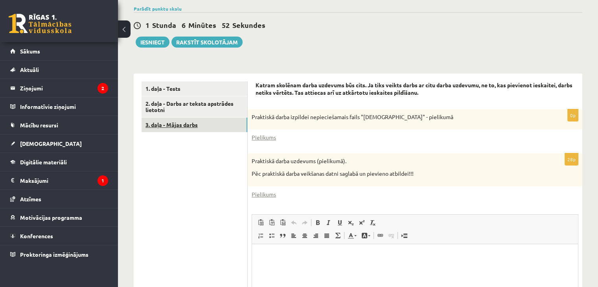
click at [215, 128] on link "3. daļa - Mājas darbs" at bounding box center [195, 125] width 106 height 15
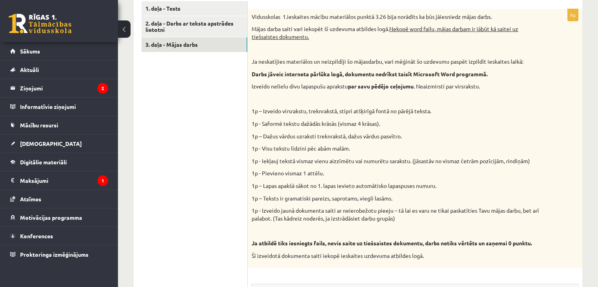
scroll to position [257, 0]
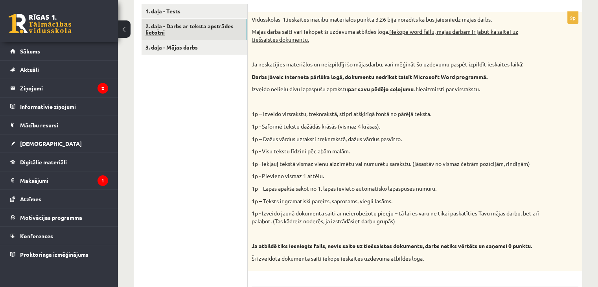
click at [219, 24] on link "2. daļa - Darbs ar teksta apstrādes lietotni" at bounding box center [195, 29] width 106 height 21
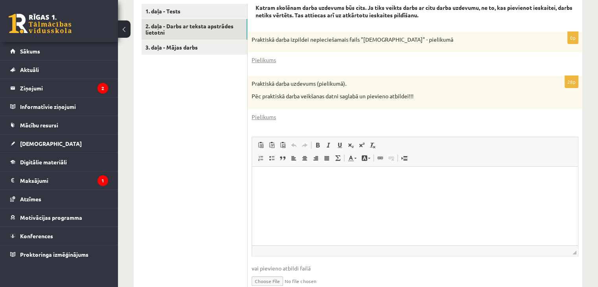
scroll to position [0, 0]
click at [206, 21] on link "2. daļa - Darbs ar teksta apstrādes lietotni" at bounding box center [195, 29] width 106 height 21
click at [271, 284] on input "file" at bounding box center [415, 281] width 327 height 16
type input "**********"
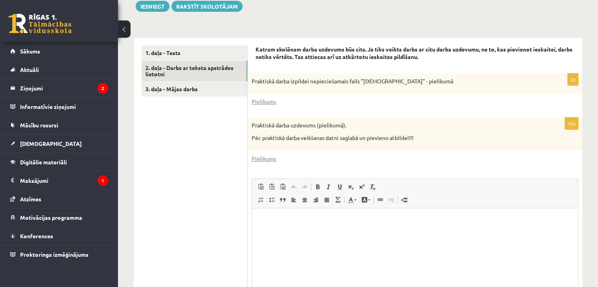
scroll to position [214, 0]
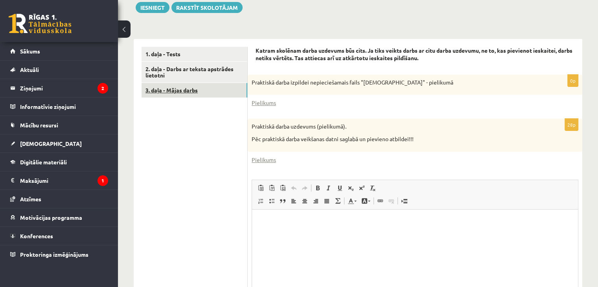
click at [186, 87] on link "3. daļa - Mājas darbs" at bounding box center [195, 90] width 106 height 15
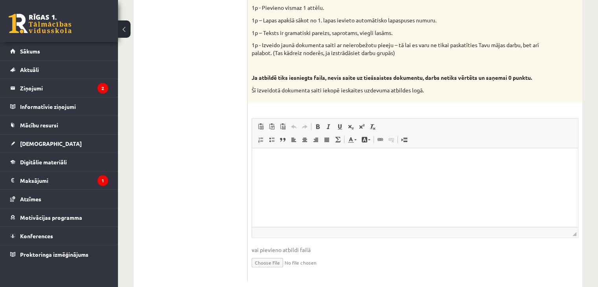
scroll to position [444, 0]
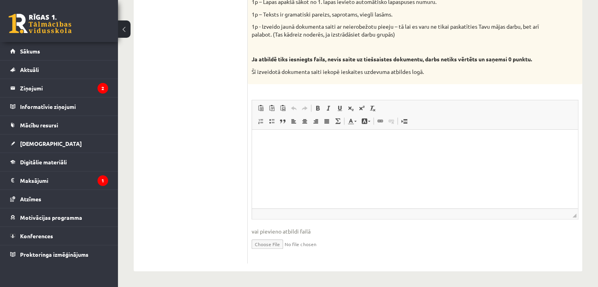
click at [269, 243] on input "file" at bounding box center [415, 244] width 327 height 16
click at [322, 139] on p "Bagātinātā teksta redaktors, wiswyg-editor-user-answer-47024824961840" at bounding box center [415, 142] width 310 height 8
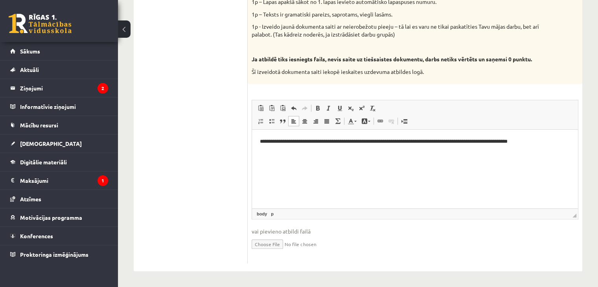
click at [306, 162] on html "**********" at bounding box center [415, 146] width 326 height 32
click at [262, 244] on input "file" at bounding box center [415, 244] width 327 height 16
click at [287, 211] on span "◢ Elementa ceļš body p" at bounding box center [415, 213] width 326 height 11
click at [275, 242] on input "file" at bounding box center [415, 244] width 327 height 16
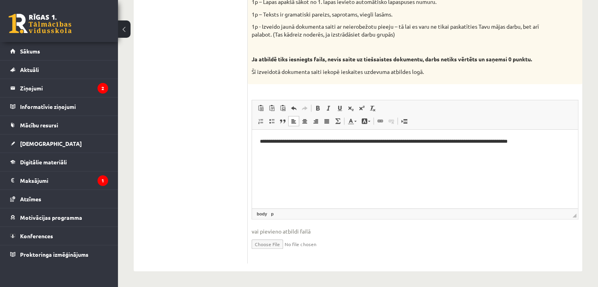
type input "**********"
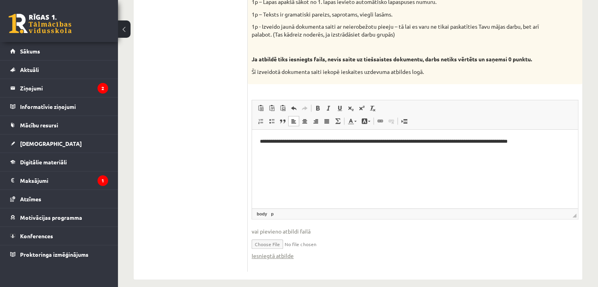
click at [298, 245] on input "file" at bounding box center [415, 244] width 327 height 16
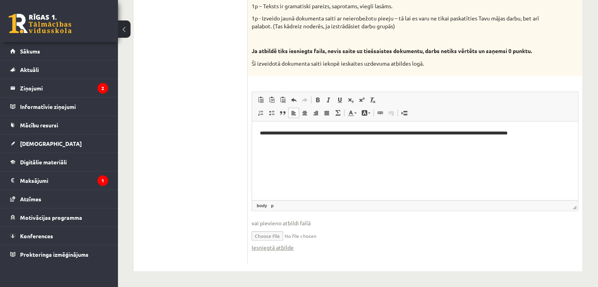
click at [425, 154] on html "**********" at bounding box center [415, 138] width 326 height 32
click at [279, 237] on input "file" at bounding box center [415, 235] width 327 height 16
click at [267, 237] on input "file" at bounding box center [415, 235] width 327 height 16
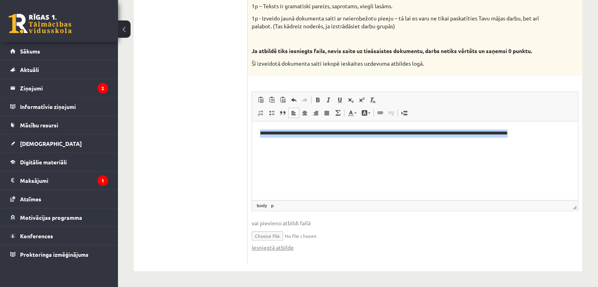
drag, startPoint x: 260, startPoint y: 128, endPoint x: 497, endPoint y: 146, distance: 238.2
click at [497, 146] on html "**********" at bounding box center [415, 138] width 326 height 32
click at [459, 154] on html "**********" at bounding box center [415, 138] width 326 height 32
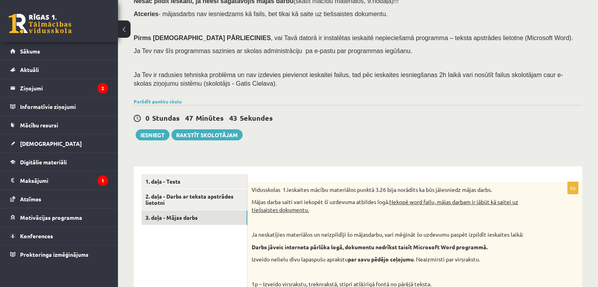
scroll to position [88, 0]
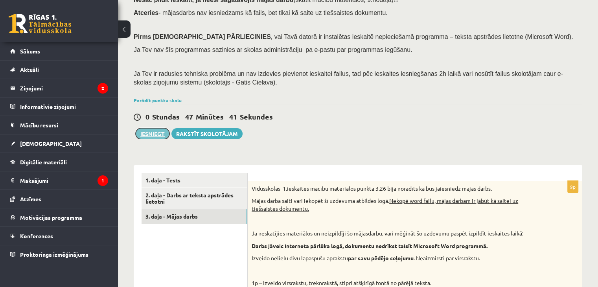
click at [152, 131] on button "Iesniegt" at bounding box center [153, 133] width 34 height 11
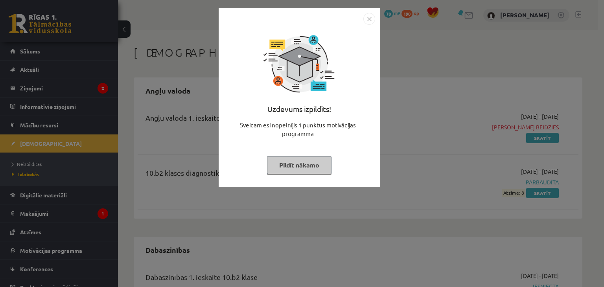
click at [368, 21] on img "Close" at bounding box center [369, 19] width 12 height 12
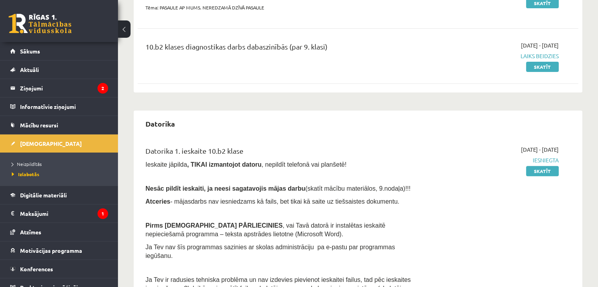
scroll to position [293, 0]
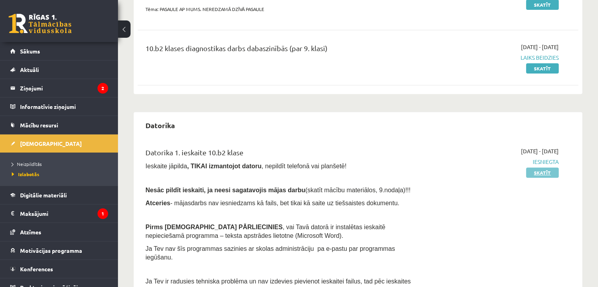
click at [544, 170] on link "Skatīt" at bounding box center [542, 173] width 33 height 10
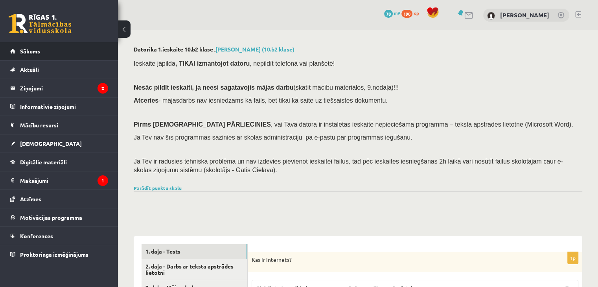
click at [34, 54] on link "Sākums" at bounding box center [59, 51] width 98 height 18
